Goal: Information Seeking & Learning: Learn about a topic

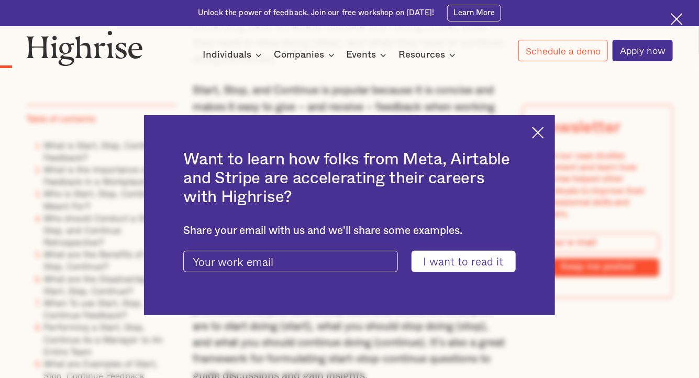
scroll to position [753, 0]
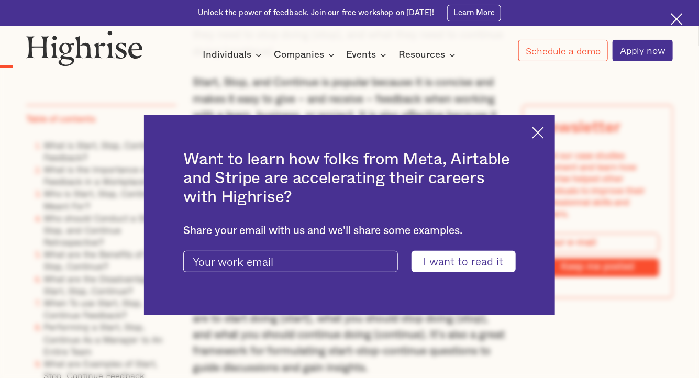
click at [543, 136] on img at bounding box center [538, 133] width 12 height 12
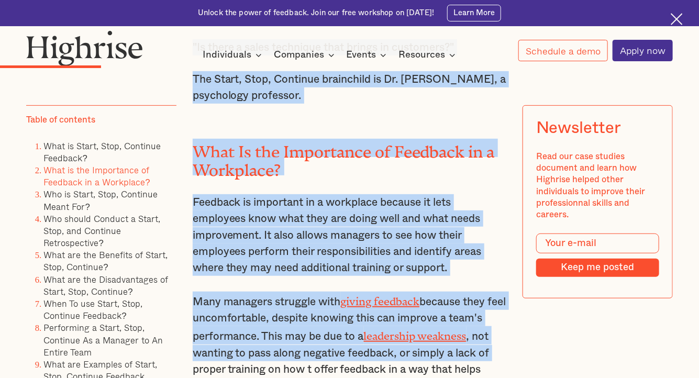
scroll to position [1801, 0]
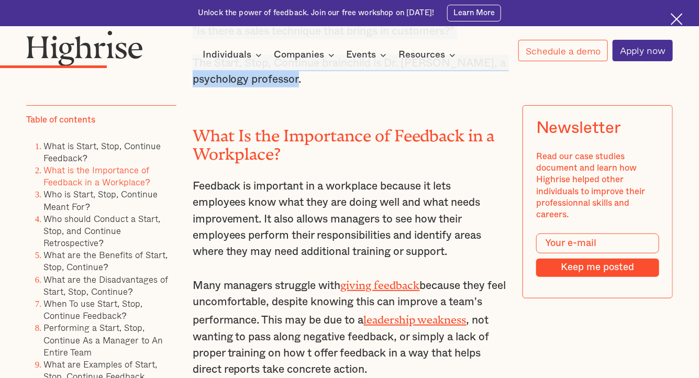
drag, startPoint x: 215, startPoint y: 205, endPoint x: 315, endPoint y: 87, distance: 155.0
click at [315, 87] on p "The Start, Stop, Continue brainchild is Dr. [PERSON_NAME], a psychology profess…" at bounding box center [350, 71] width 314 height 33
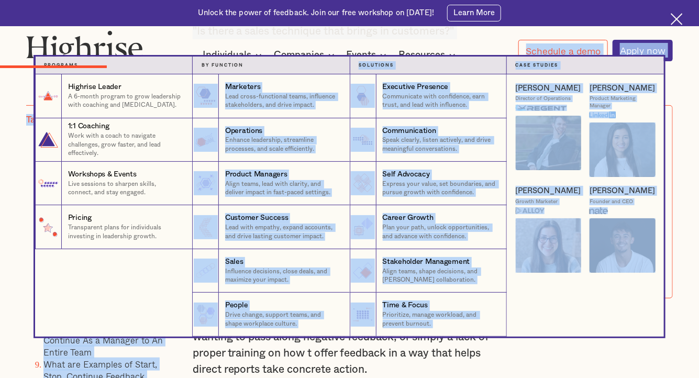
drag, startPoint x: 311, startPoint y: 98, endPoint x: 249, endPoint y: 60, distance: 73.0
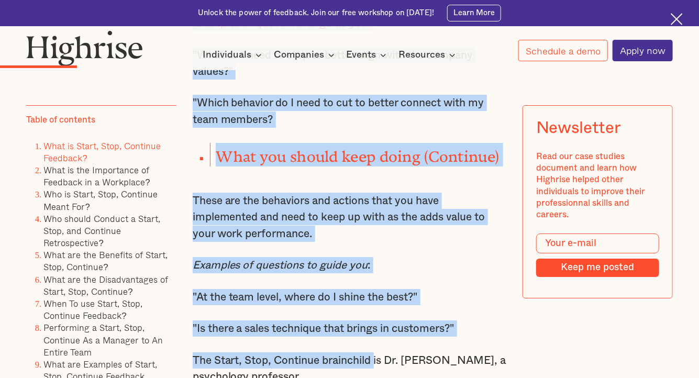
scroll to position [1543, 0]
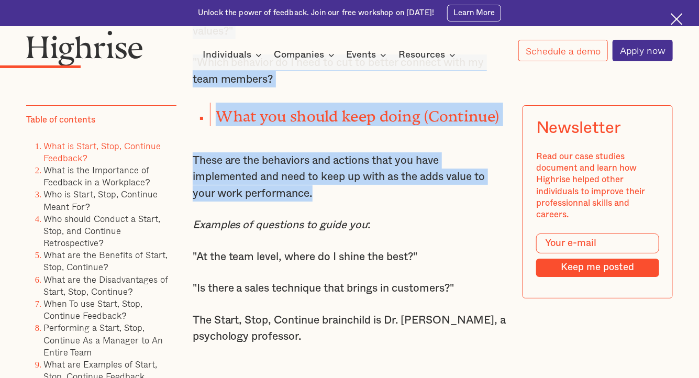
drag, startPoint x: 216, startPoint y: 100, endPoint x: 327, endPoint y: 204, distance: 152.3
copy div "What you should start doing (Start) As a team member, you need to focus on or b…"
